Goal: Transaction & Acquisition: Purchase product/service

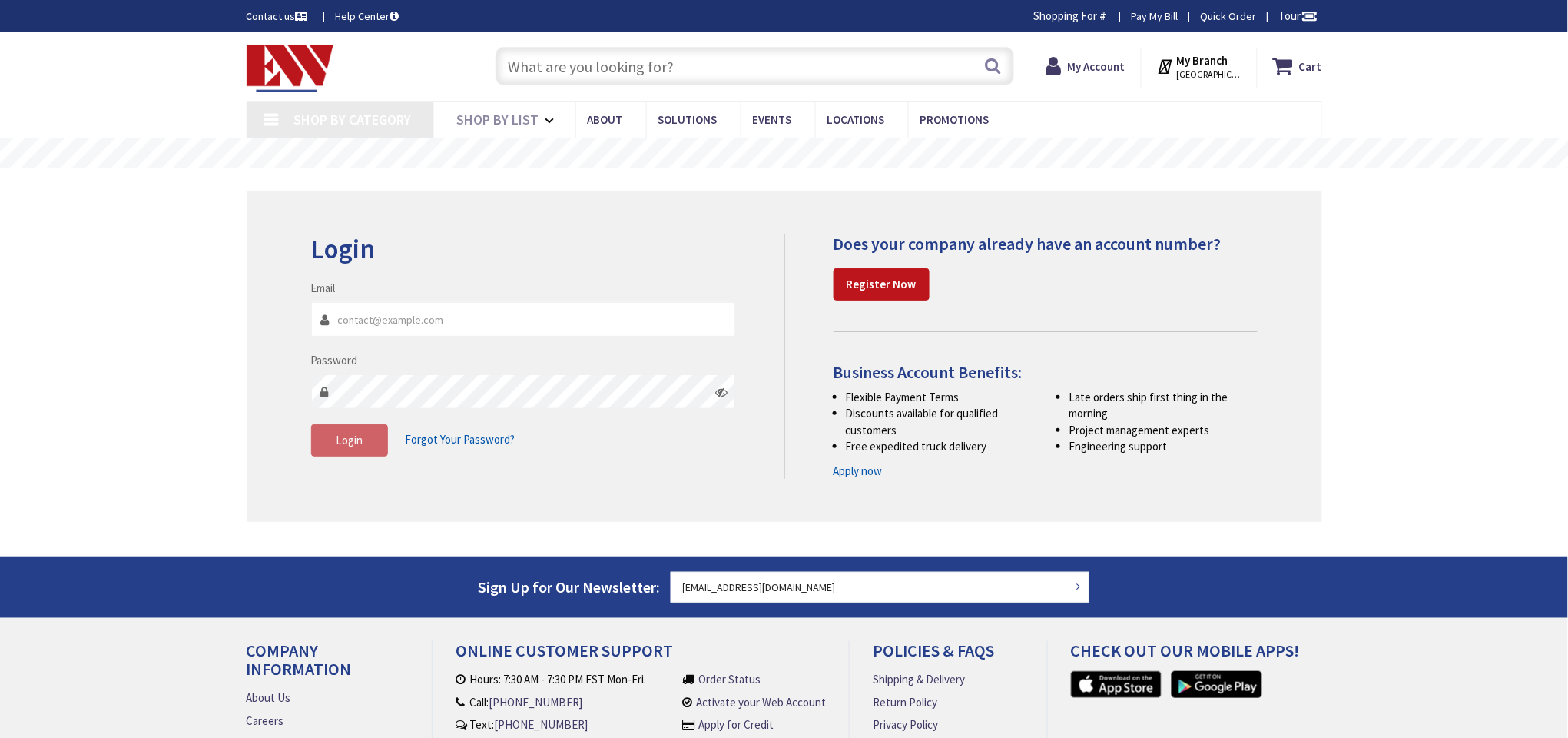
type input "[EMAIL_ADDRESS][DOMAIN_NAME]"
click at [818, 69] on input "text" at bounding box center [755, 66] width 519 height 39
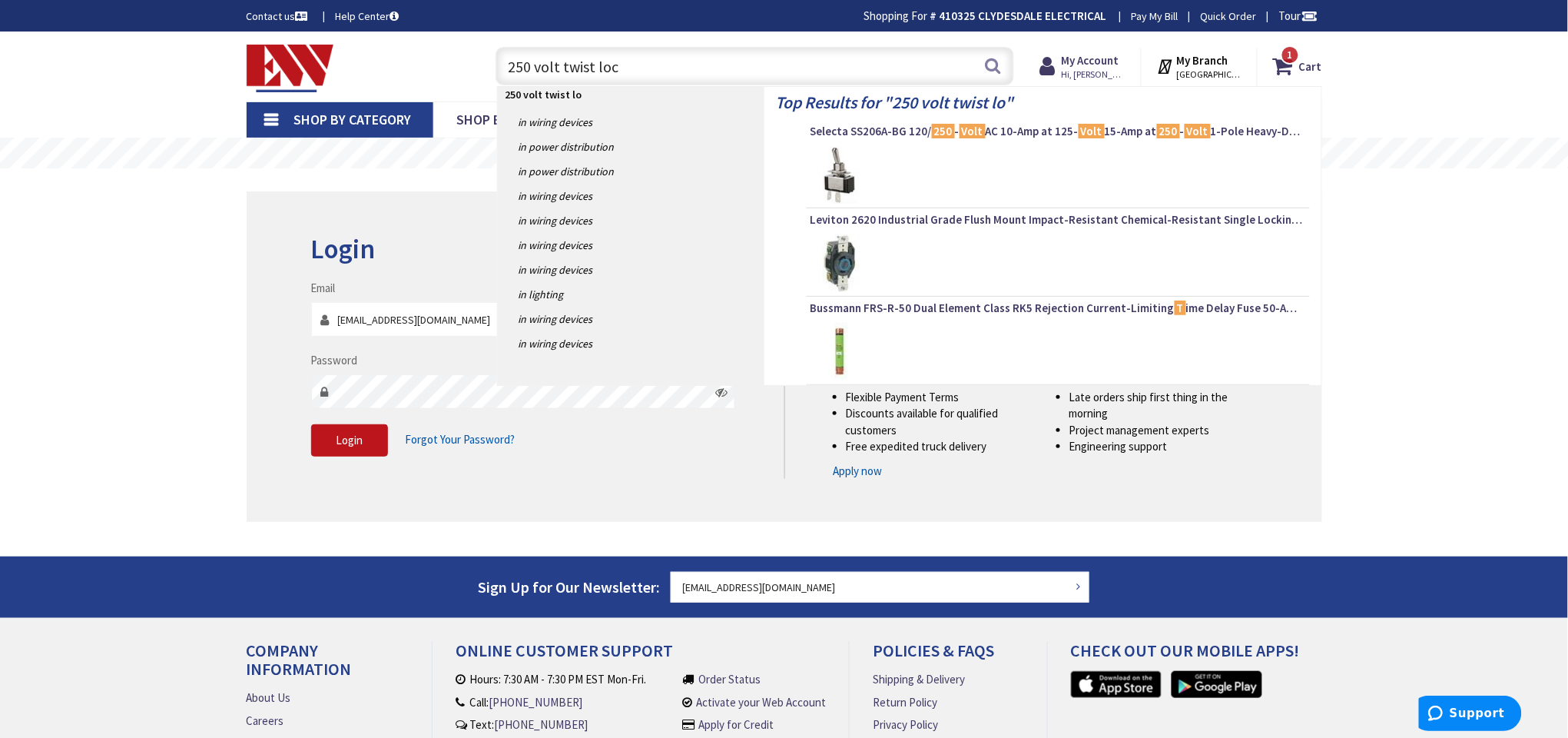
type input "250 volt twist lock"
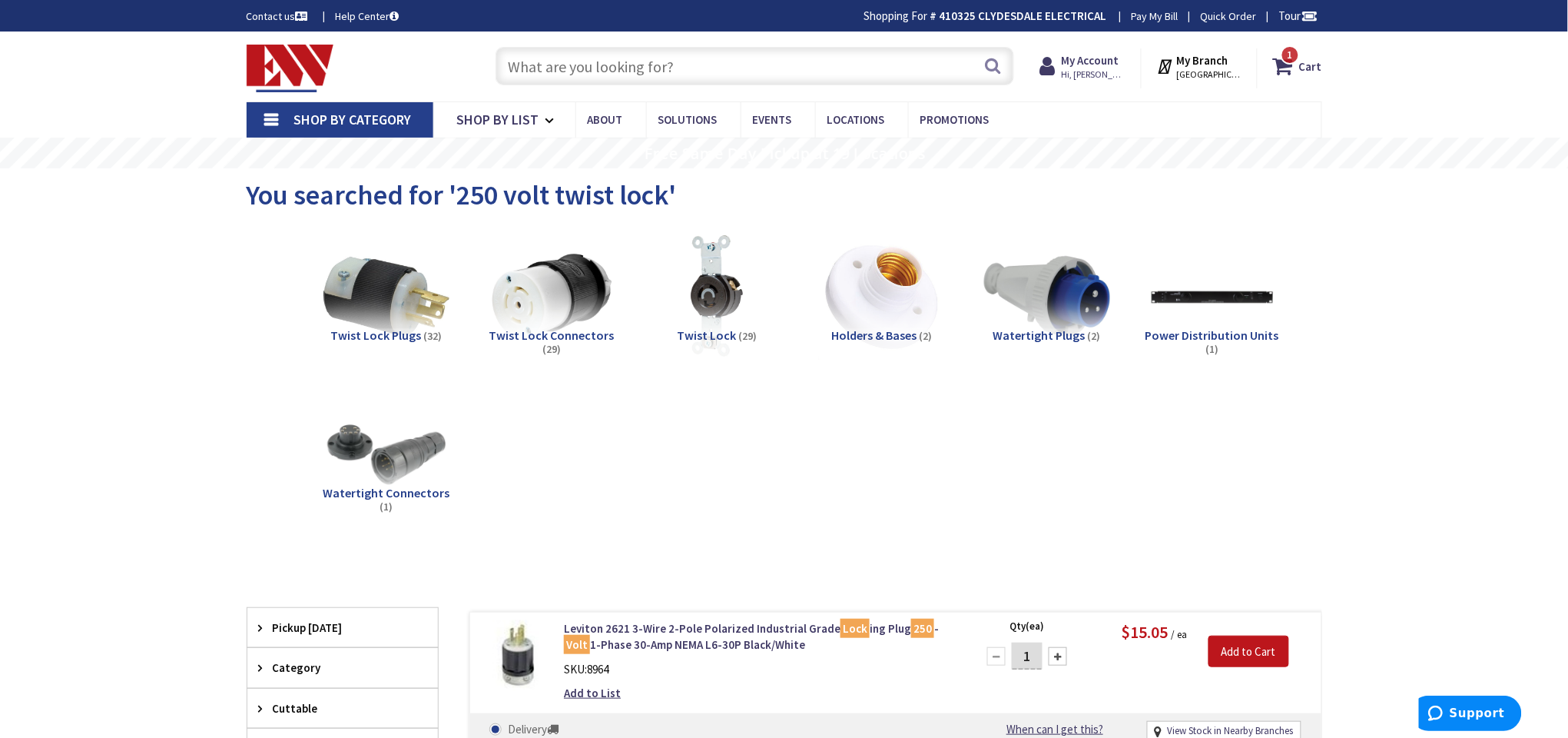
click at [636, 66] on input "text" at bounding box center [755, 66] width 519 height 39
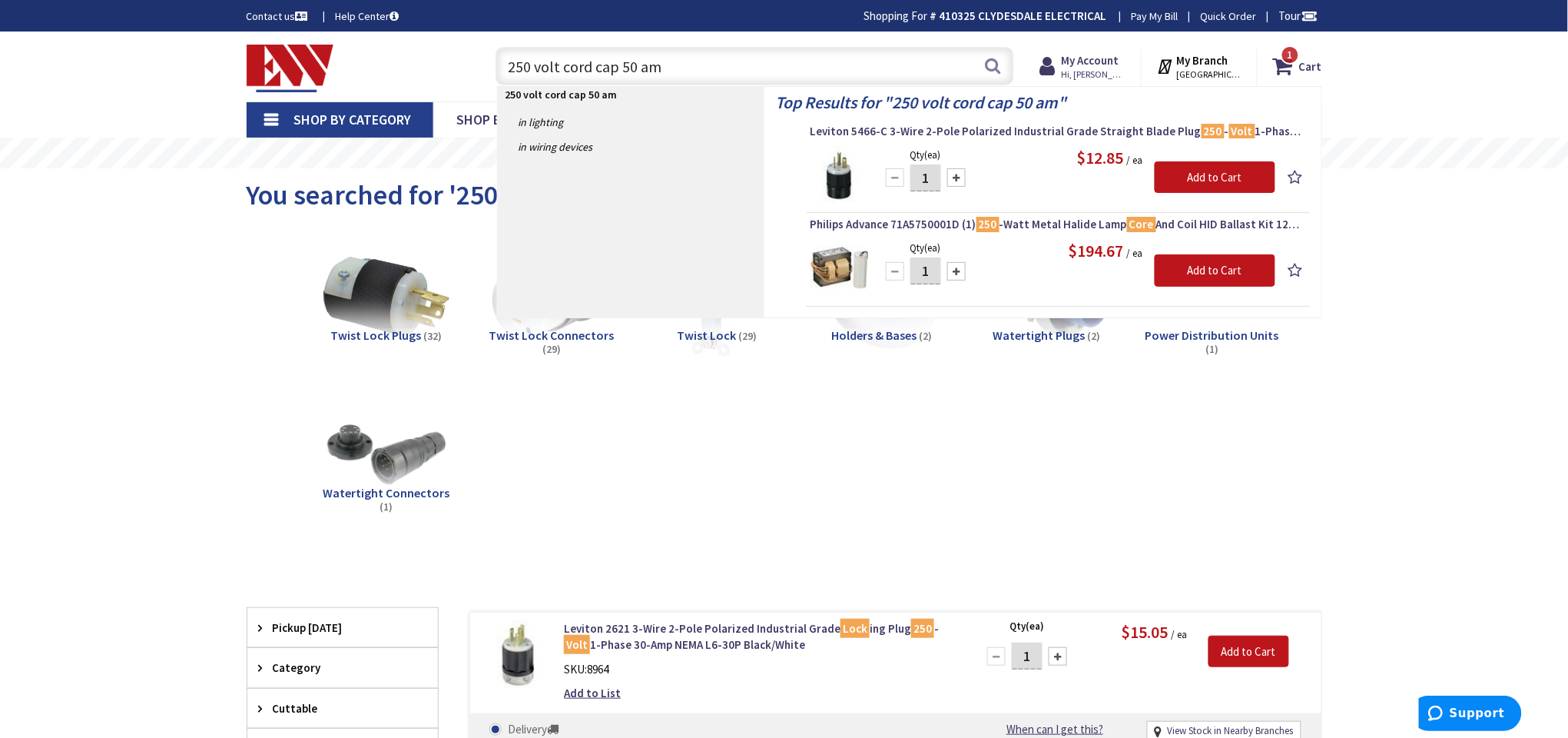
type input "250 volt cord cap 50 amp"
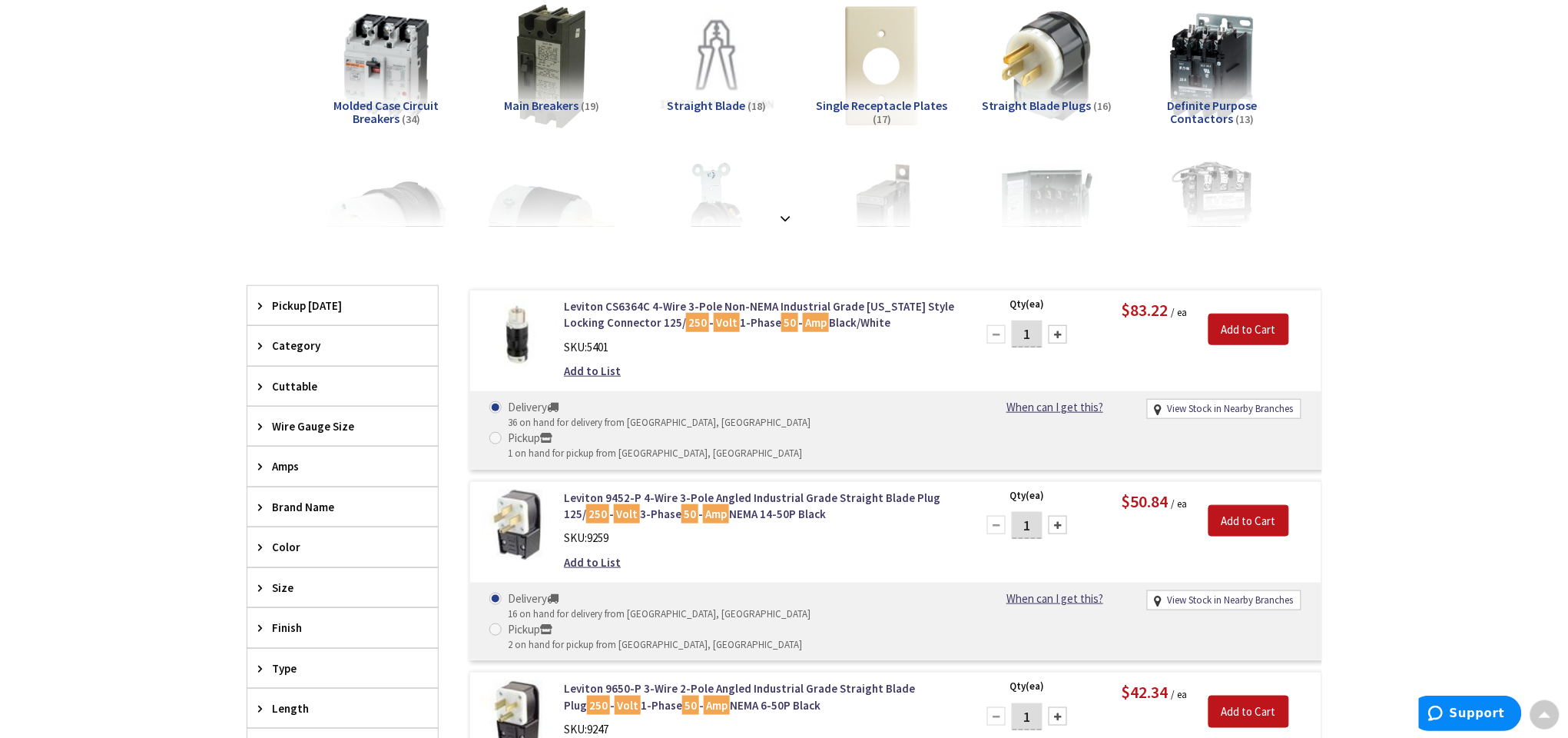
scroll to position [346, 0]
